Goal: Find specific page/section: Locate a particular part of the current website

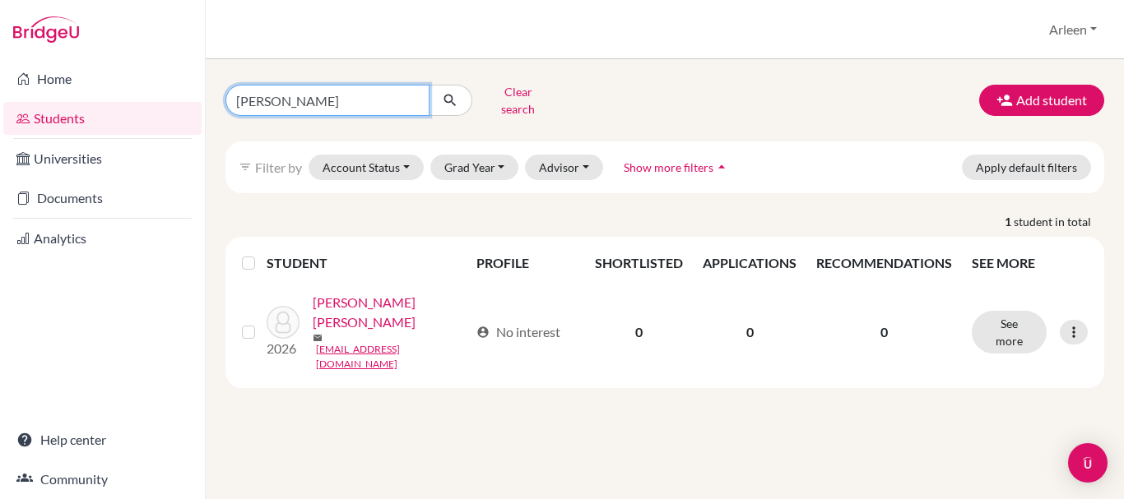
click at [406, 99] on input "luis fernandez" at bounding box center [327, 100] width 204 height 31
click at [410, 99] on input "luis fernandez" at bounding box center [327, 100] width 204 height 31
click at [388, 94] on input "Find student by name..." at bounding box center [327, 100] width 204 height 31
type input "melina"
click button "submit" at bounding box center [451, 100] width 44 height 31
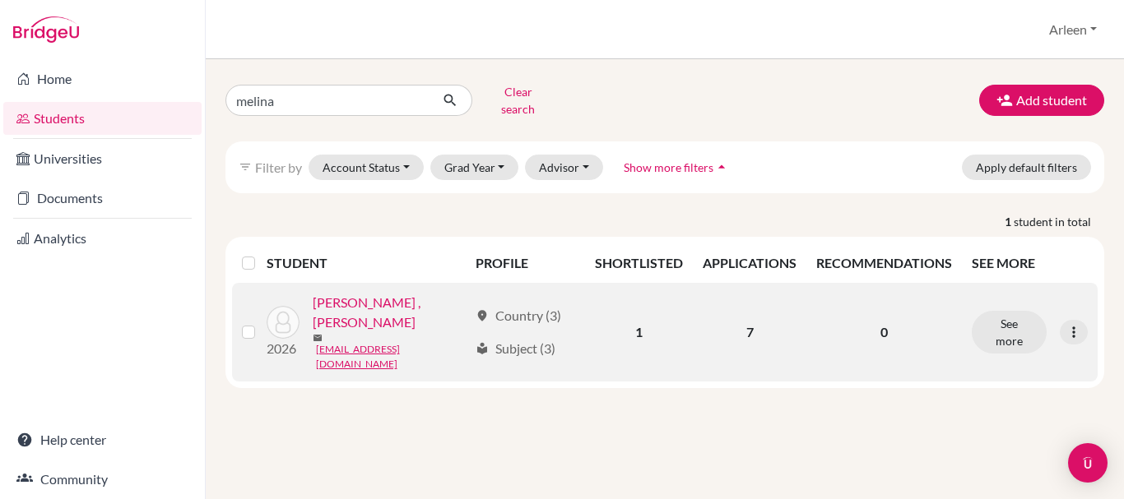
click at [360, 295] on link "MARTE PEÑA , MELINA" at bounding box center [390, 312] width 155 height 39
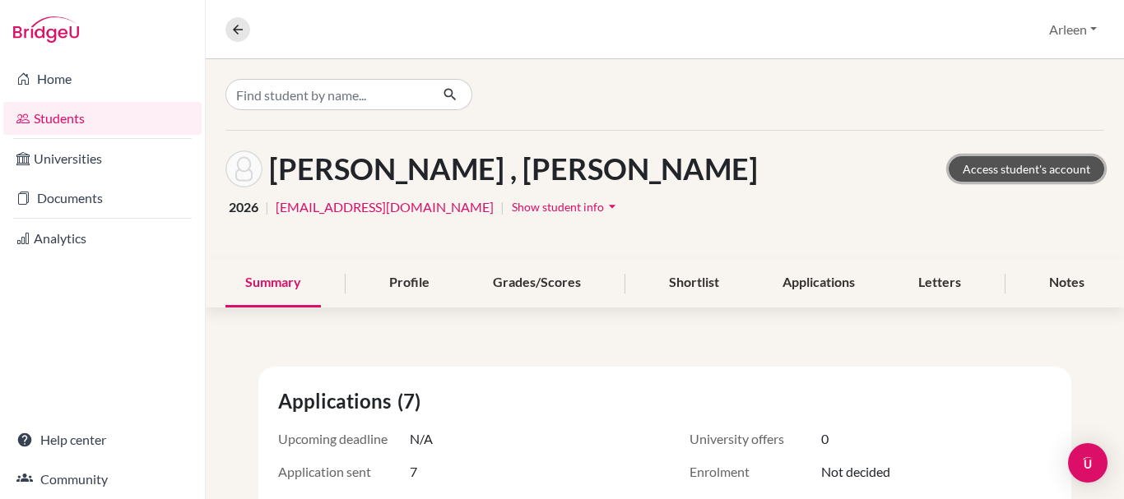
click at [1006, 165] on link "Access student's account" at bounding box center [1026, 169] width 155 height 26
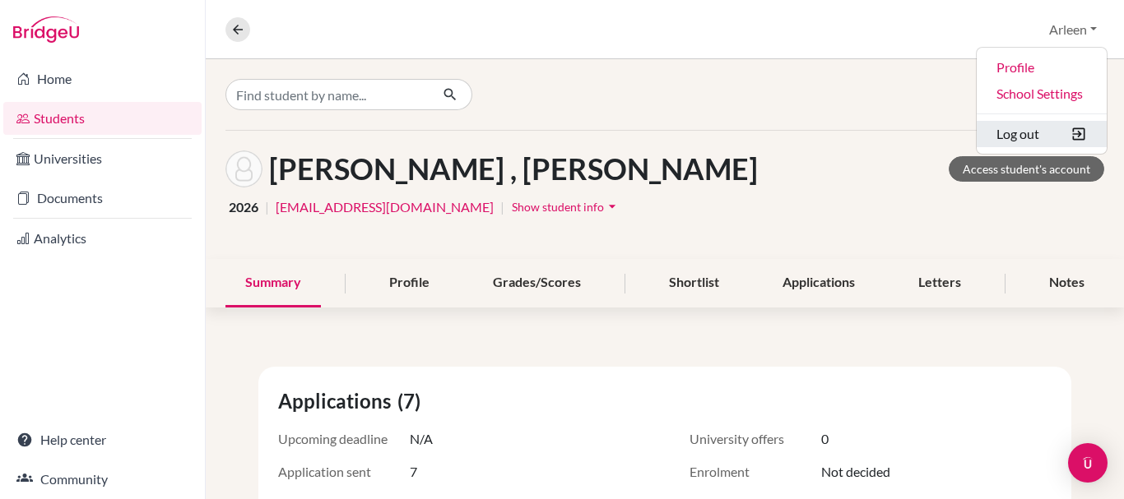
click at [1034, 134] on button "Log out" at bounding box center [1041, 134] width 130 height 26
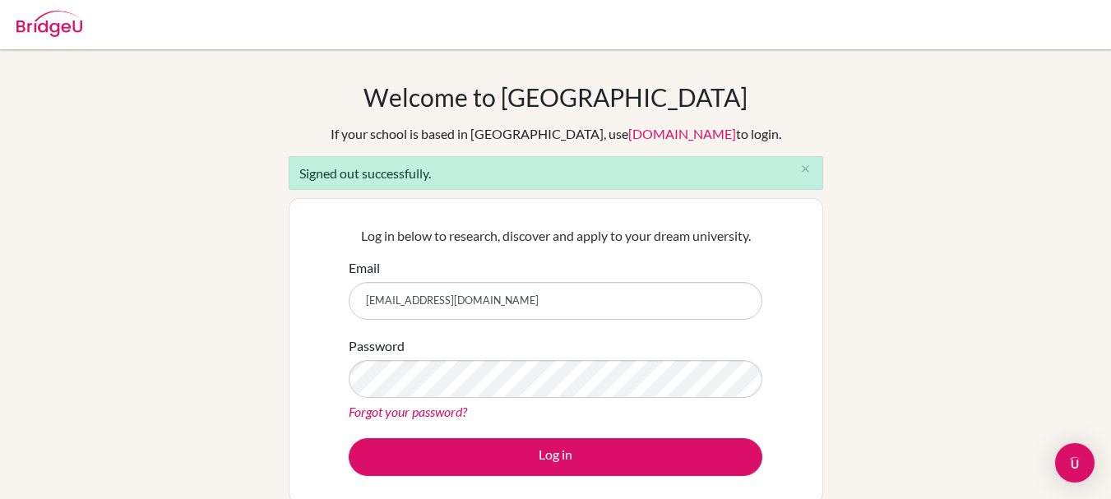
click at [700, 297] on input "[EMAIL_ADDRESS][DOMAIN_NAME]" at bounding box center [556, 301] width 414 height 38
drag, startPoint x: 700, startPoint y: 297, endPoint x: 203, endPoint y: 326, distance: 497.7
click at [211, 328] on div "Welcome to [GEOGRAPHIC_DATA] If your school is based in [GEOGRAPHIC_DATA], use …" at bounding box center [555, 372] width 1111 height 580
type input "[EMAIL_ADDRESS][DOMAIN_NAME]"
click at [227, 377] on div "Welcome to [GEOGRAPHIC_DATA] If your school is based in [GEOGRAPHIC_DATA], use …" at bounding box center [555, 372] width 1111 height 580
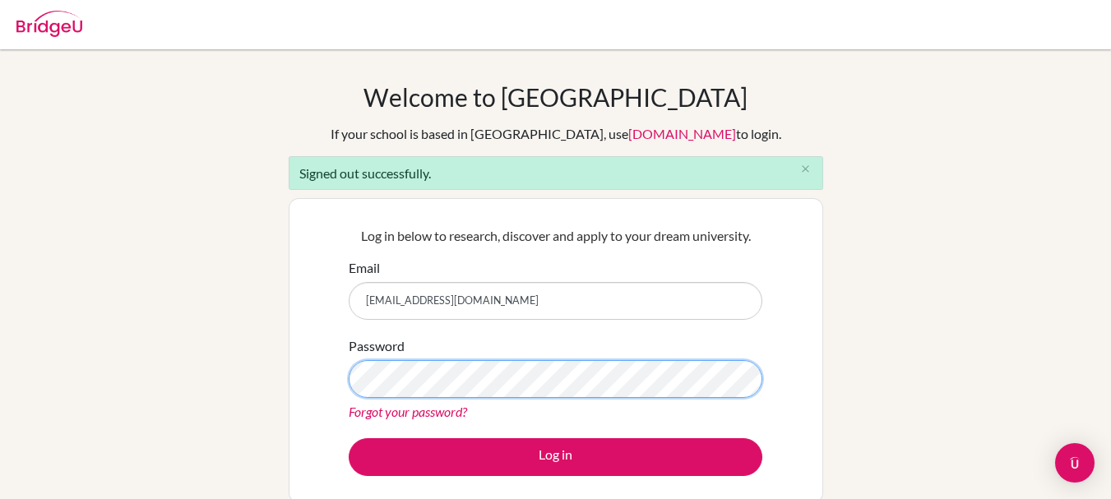
click at [349, 438] on button "Log in" at bounding box center [556, 457] width 414 height 38
